Goal: Find specific page/section: Find specific page/section

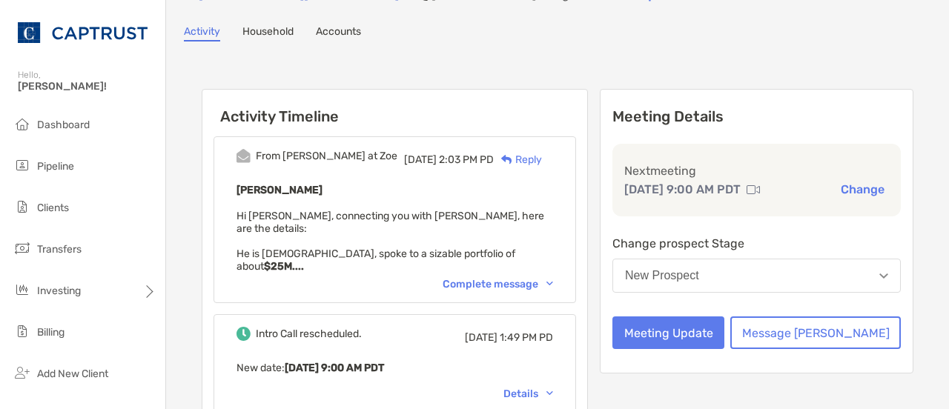
scroll to position [87, 0]
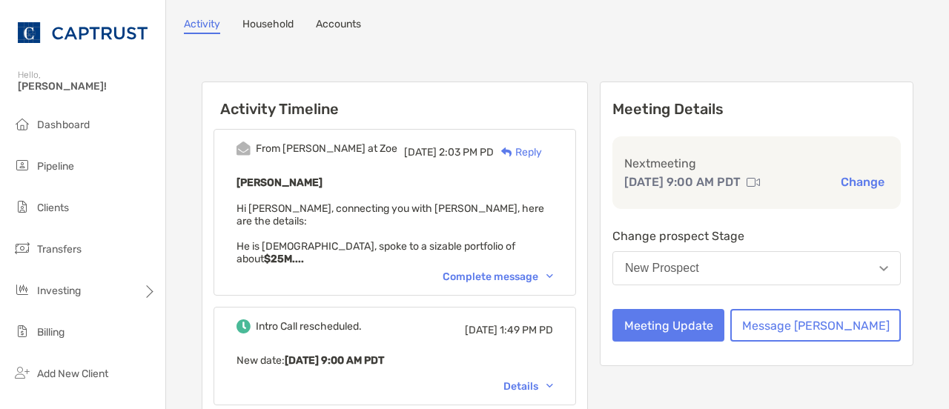
click at [548, 270] on div "Complete message" at bounding box center [497, 276] width 110 height 13
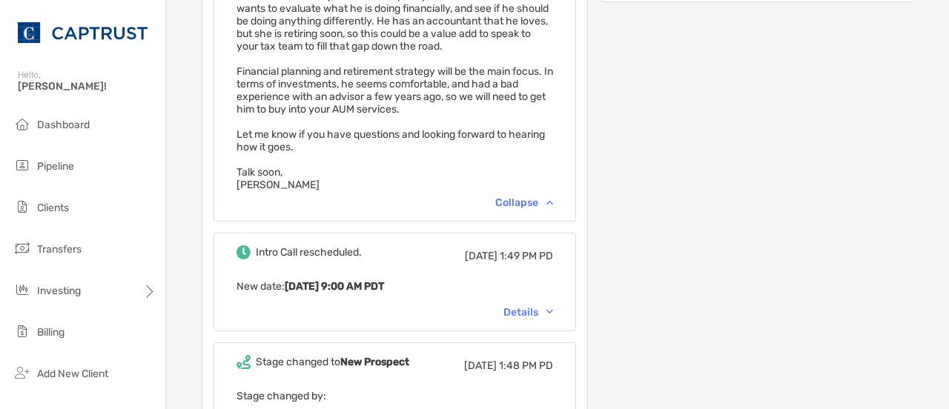
scroll to position [454, 0]
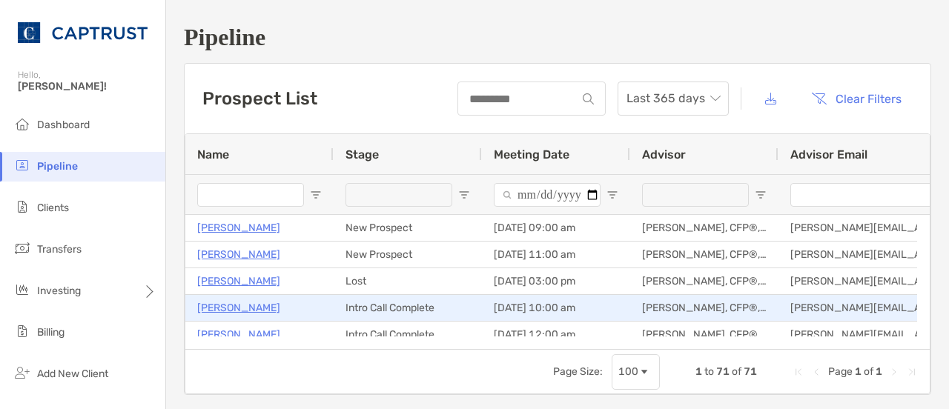
click at [253, 309] on p "[PERSON_NAME]" at bounding box center [238, 308] width 83 height 19
